Goal: Navigation & Orientation: Go to known website

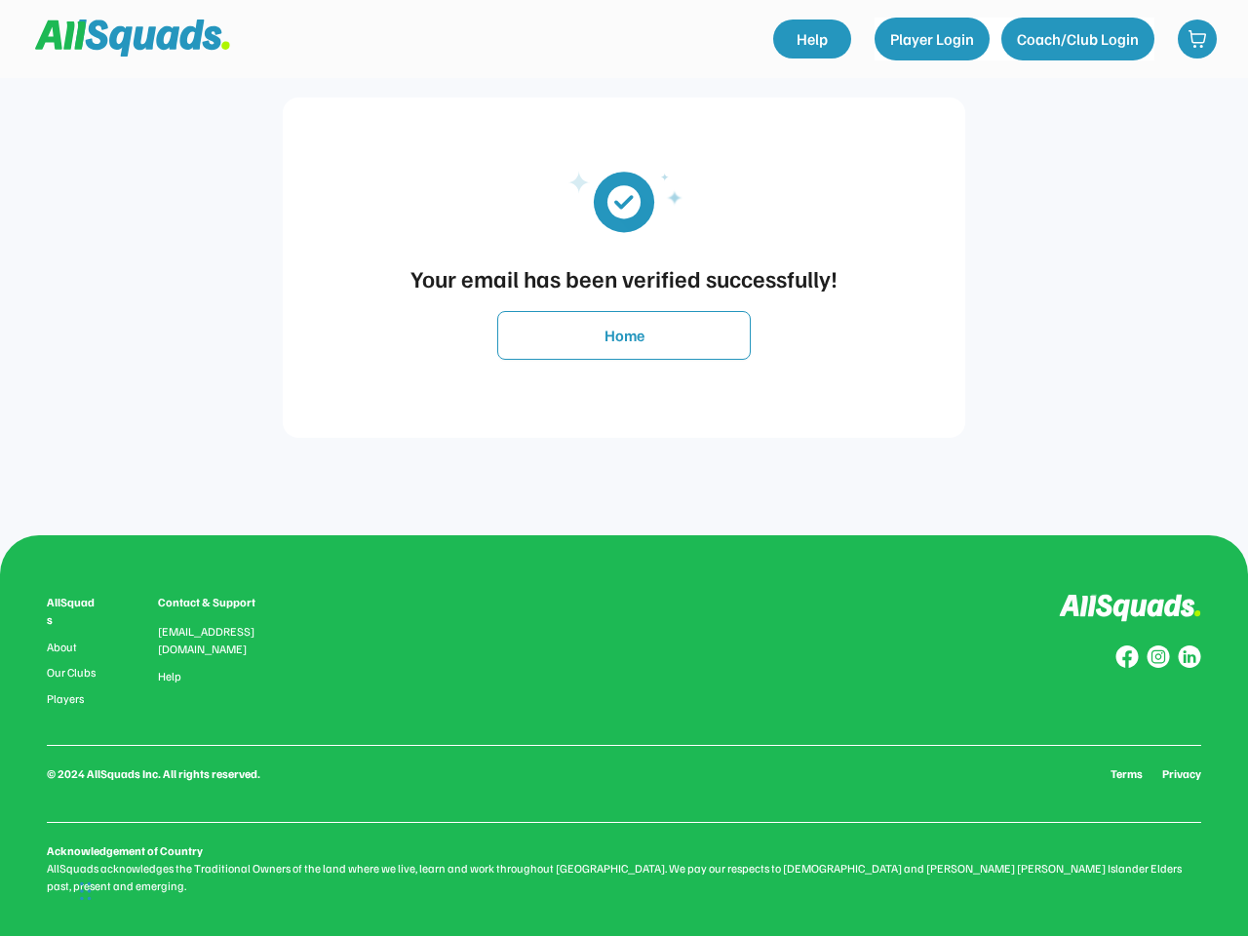
click at [624, 468] on div "Your email has been verified successfully! Home" at bounding box center [624, 267] width 1209 height 535
click at [624, 267] on div "Your email has been verified successfully!" at bounding box center [624, 277] width 644 height 35
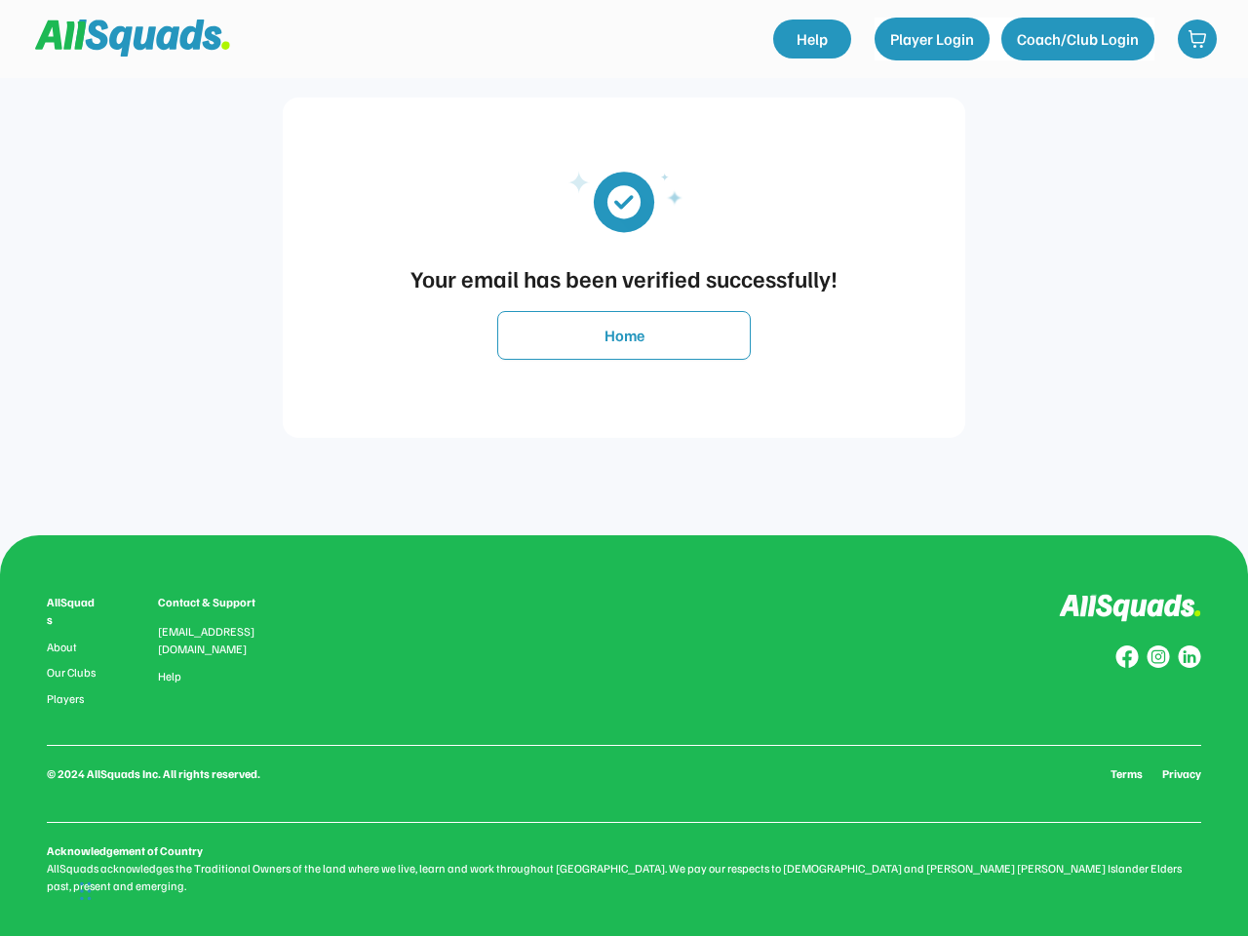
click at [624, 200] on img at bounding box center [624, 200] width 176 height 89
click at [624, 278] on div "Your email has been verified successfully!" at bounding box center [624, 277] width 644 height 35
click at [624, 335] on button "Home" at bounding box center [624, 335] width 254 height 49
click at [624, 735] on div "AllSquads About Our Clubs Players Contact & Support [EMAIL_ADDRESS][DOMAIN_NAME…" at bounding box center [624, 744] width 1154 height 301
